Goal: Check status: Check status

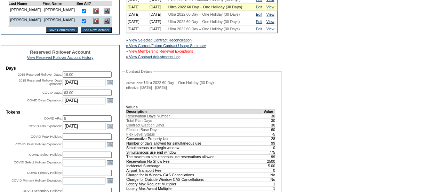
scroll to position [243, 0]
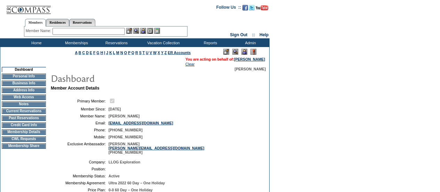
scroll to position [139, 0]
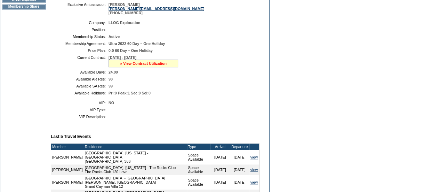
click at [156, 65] on link "» View Contract Utilization" at bounding box center [143, 63] width 47 height 4
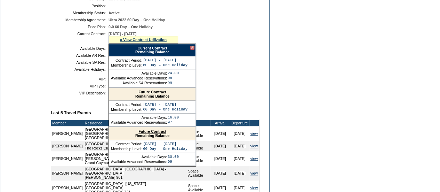
scroll to position [174, 0]
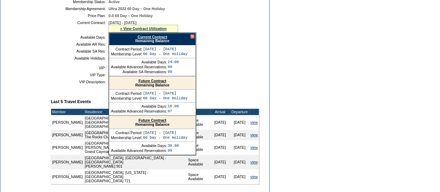
click at [162, 39] on link "Current Contract" at bounding box center [152, 37] width 30 height 4
click at [165, 39] on link "Current Contract" at bounding box center [152, 37] width 30 height 4
click at [279, 58] on form "Follow Us ::" at bounding box center [220, 75] width 440 height 499
click at [160, 39] on link "Current Contract" at bounding box center [152, 37] width 30 height 4
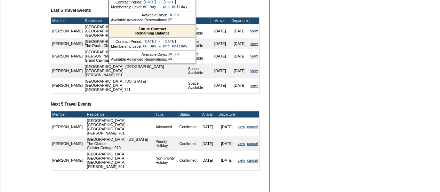
scroll to position [311, 0]
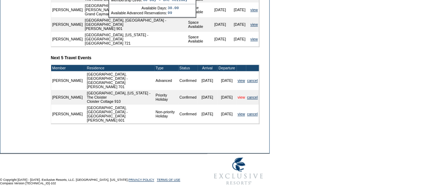
click at [243, 95] on link "view" at bounding box center [240, 97] width 7 height 4
